Goal: Task Accomplishment & Management: Complete application form

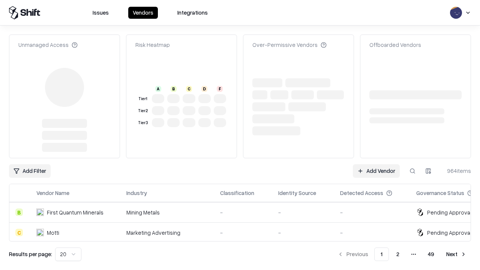
click at [376, 164] on link "Add Vendor" at bounding box center [376, 171] width 47 height 14
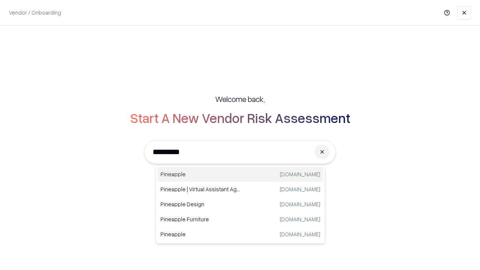
click at [241, 174] on div "Pineapple [DOMAIN_NAME]" at bounding box center [241, 174] width 166 height 15
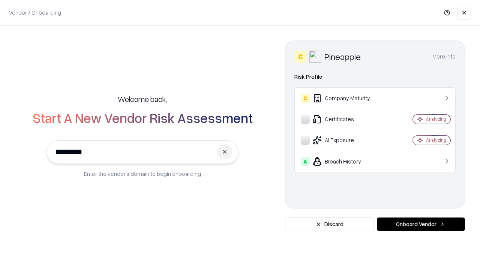
type input "*********"
click at [421, 224] on button "Onboard Vendor" at bounding box center [421, 225] width 88 height 14
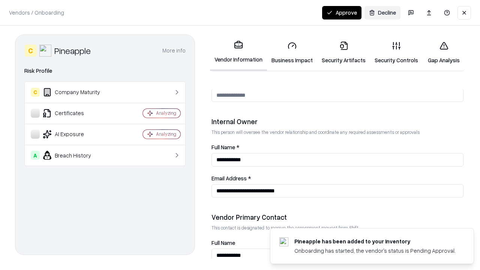
scroll to position [389, 0]
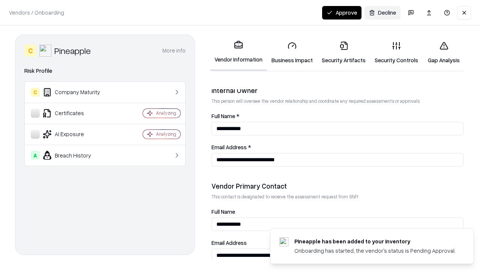
click at [292, 53] on link "Business Impact" at bounding box center [292, 52] width 50 height 35
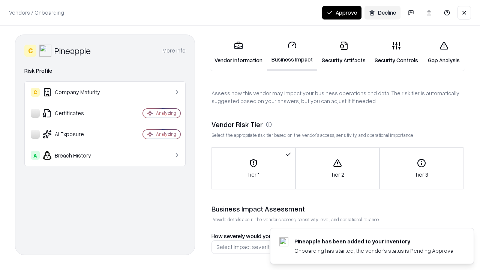
click at [344, 53] on link "Security Artifacts" at bounding box center [343, 52] width 53 height 35
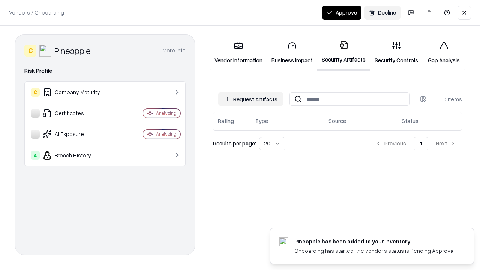
click at [251, 99] on button "Request Artifacts" at bounding box center [250, 99] width 65 height 14
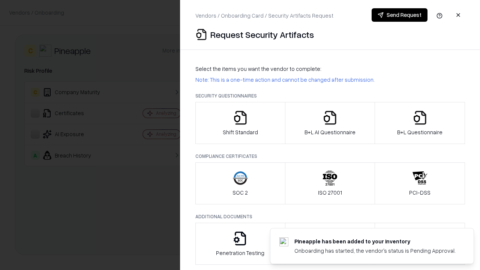
click at [240, 123] on icon "button" at bounding box center [240, 117] width 15 height 15
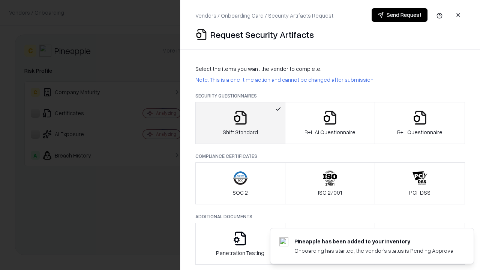
click at [400, 15] on button "Send Request" at bounding box center [400, 15] width 56 height 14
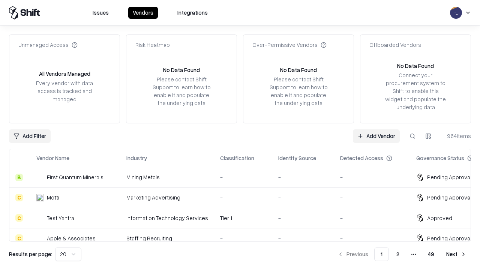
click at [413, 136] on button at bounding box center [413, 136] width 14 height 14
type input "*********"
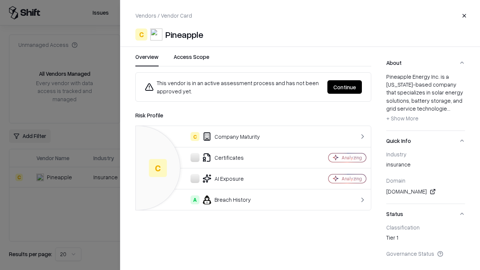
click at [345, 87] on button "Continue" at bounding box center [345, 87] width 35 height 14
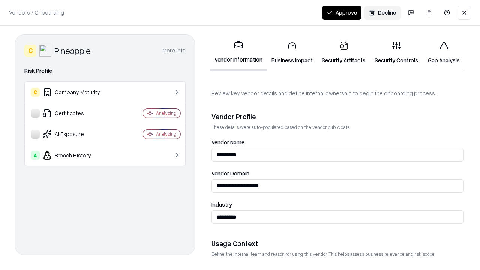
click at [344, 53] on link "Security Artifacts" at bounding box center [343, 52] width 53 height 35
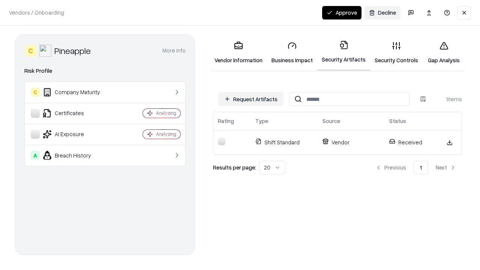
click at [342, 12] on button "Approve" at bounding box center [341, 13] width 39 height 14
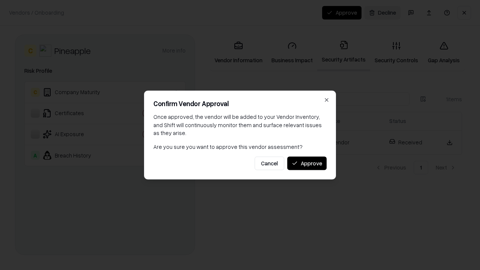
click at [307, 163] on button "Approve" at bounding box center [306, 163] width 39 height 14
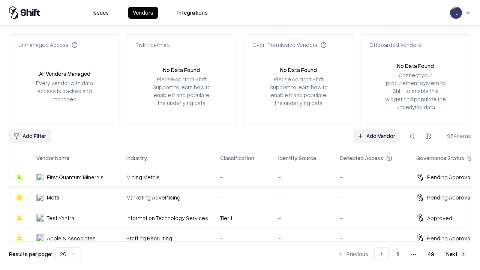
type input "*********"
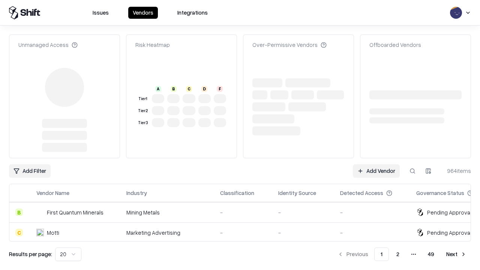
click at [376, 164] on link "Add Vendor" at bounding box center [376, 171] width 47 height 14
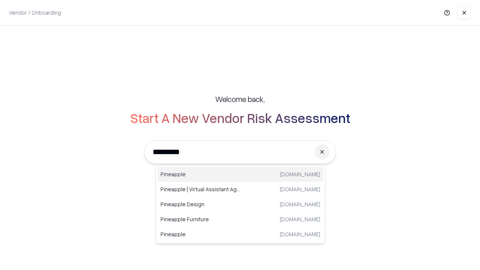
click at [241, 174] on div "Pineapple [DOMAIN_NAME]" at bounding box center [241, 174] width 166 height 15
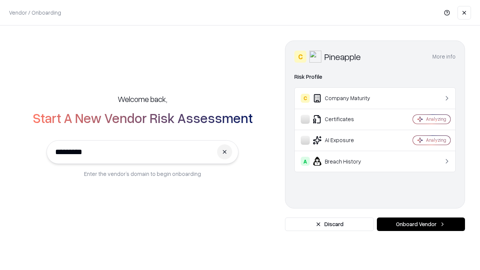
type input "*********"
click at [421, 224] on button "Onboard Vendor" at bounding box center [421, 225] width 88 height 14
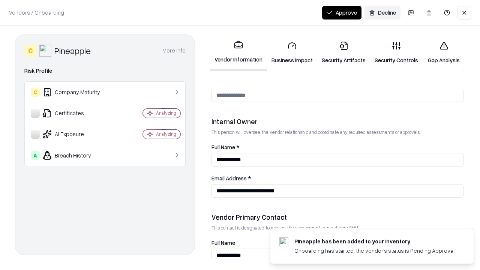
scroll to position [389, 0]
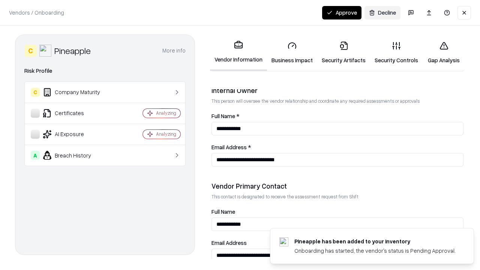
click at [342, 12] on button "Approve" at bounding box center [341, 13] width 39 height 14
